Goal: Find specific page/section: Find specific page/section

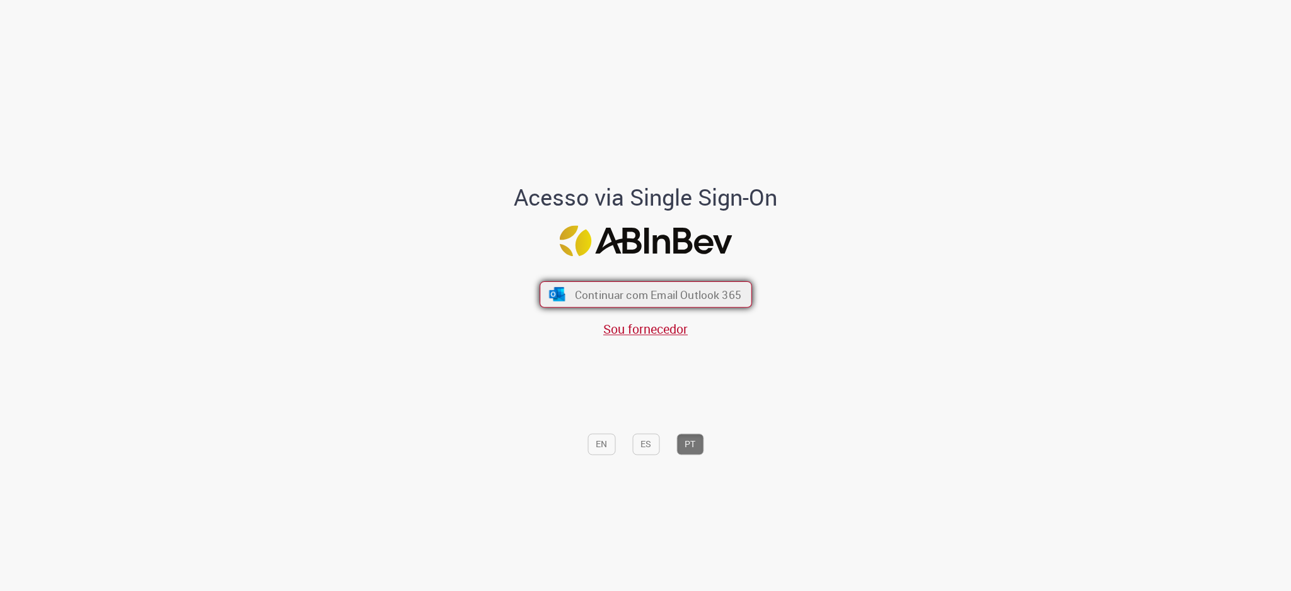
click at [619, 302] on button "Continuar com Email Outlook 365" at bounding box center [646, 294] width 212 height 26
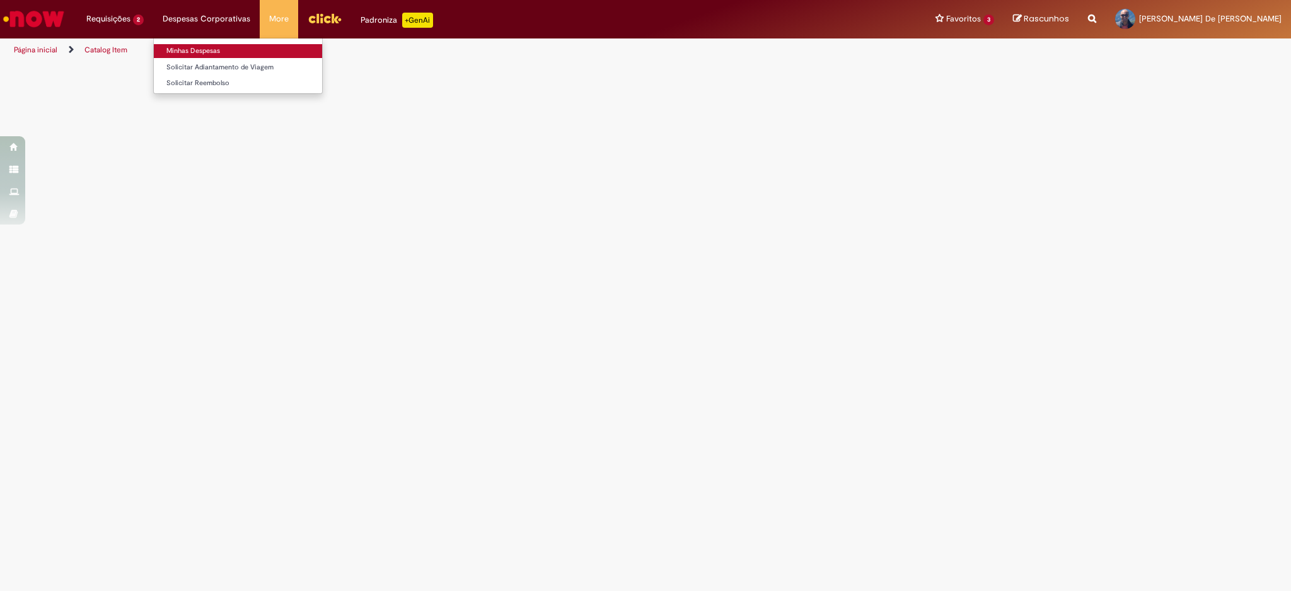
click at [197, 54] on link "Minhas Despesas" at bounding box center [238, 51] width 168 height 14
